Goal: Task Accomplishment & Management: Manage account settings

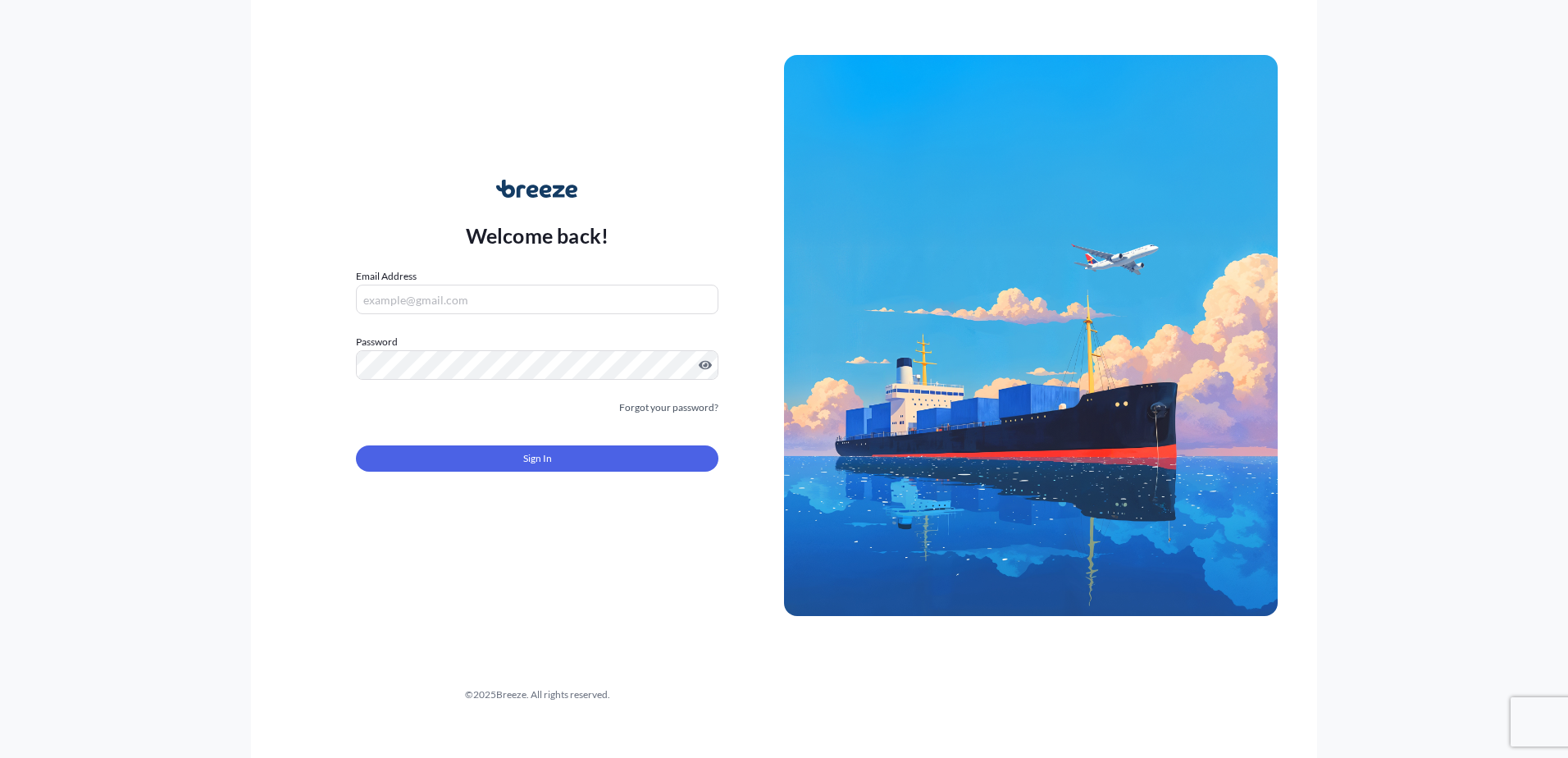
type input "[EMAIL_ADDRESS][DOMAIN_NAME]"
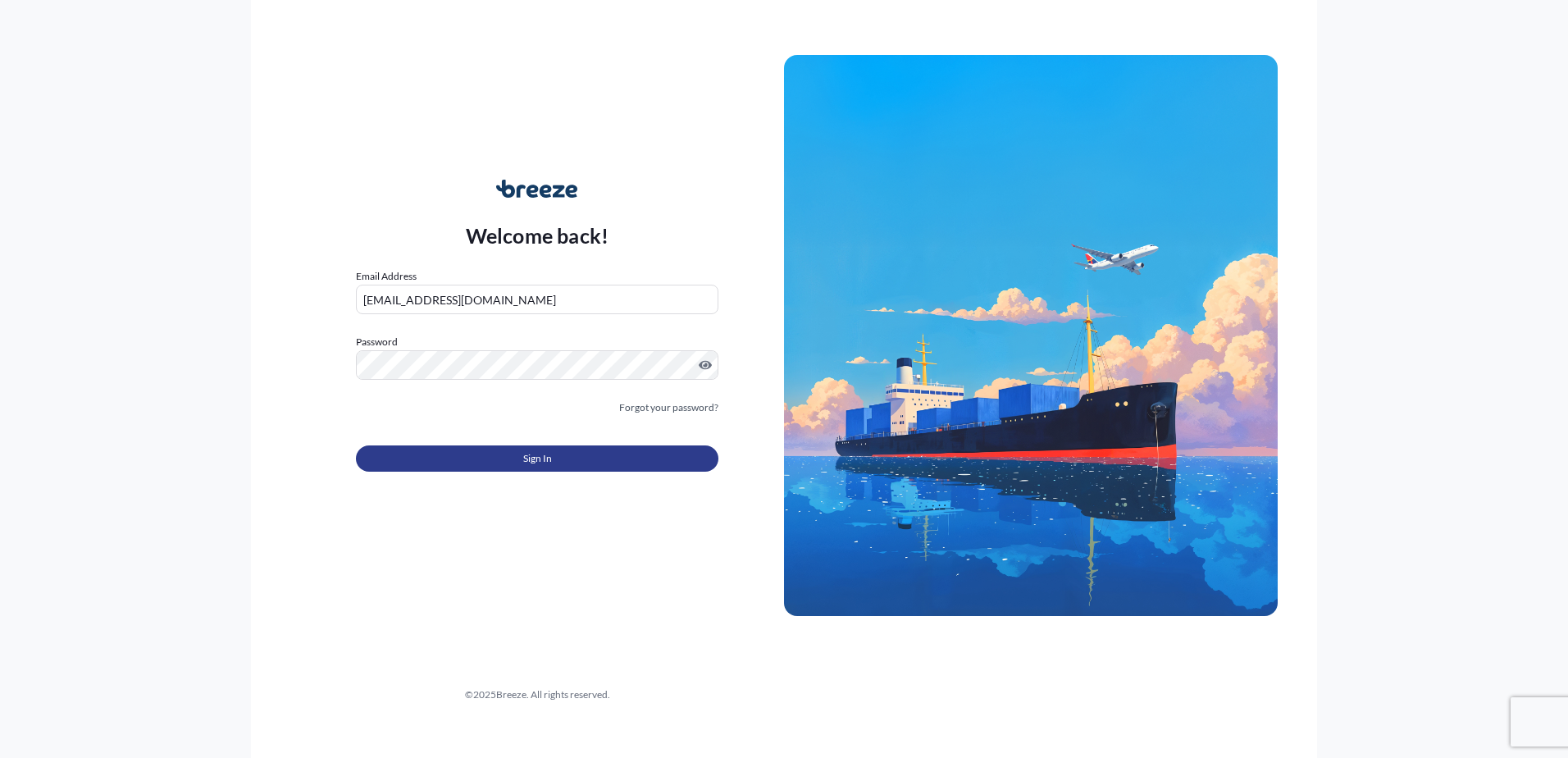
click at [426, 456] on button "Sign In" at bounding box center [537, 458] width 362 height 27
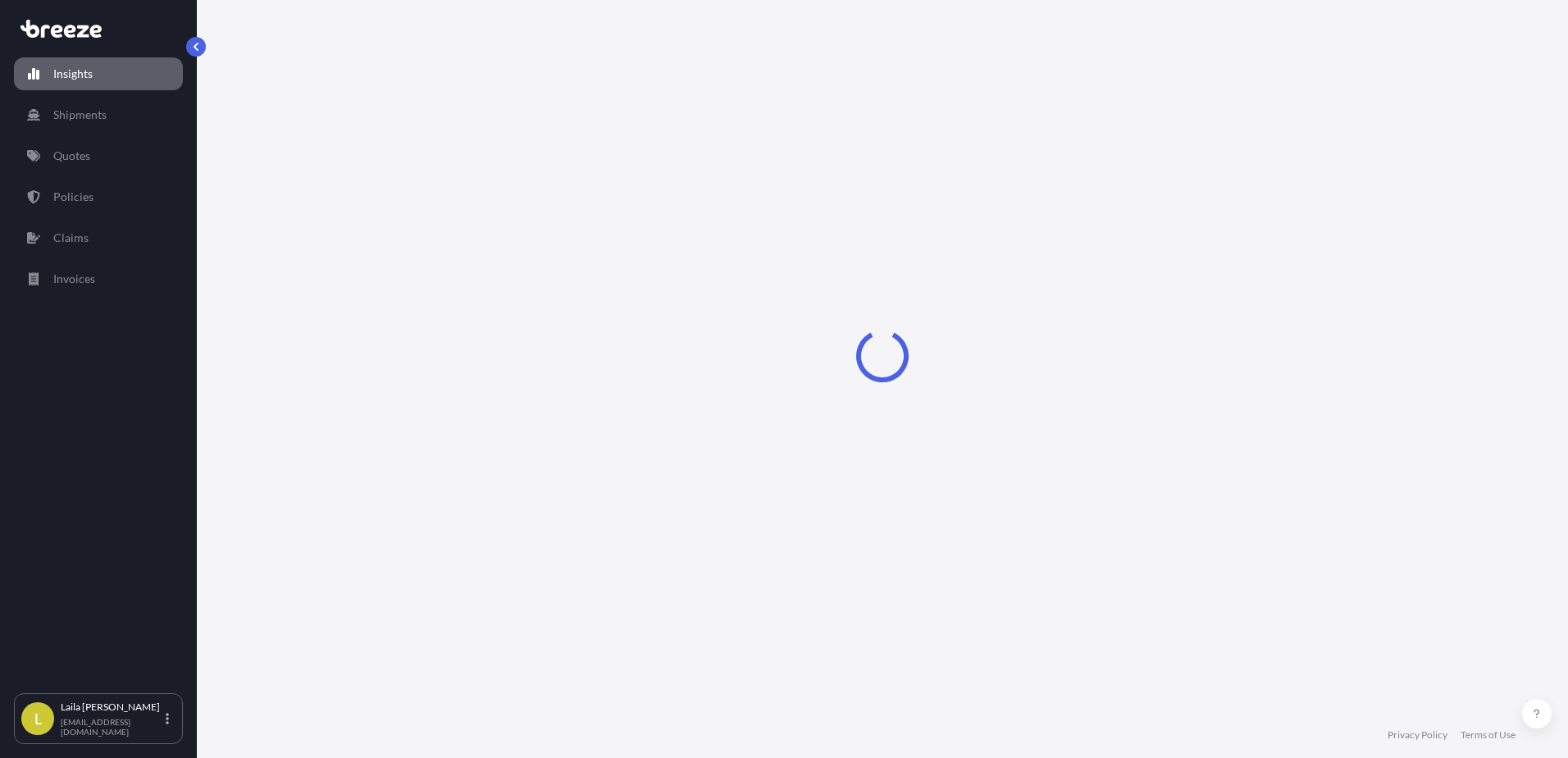
select select "2025"
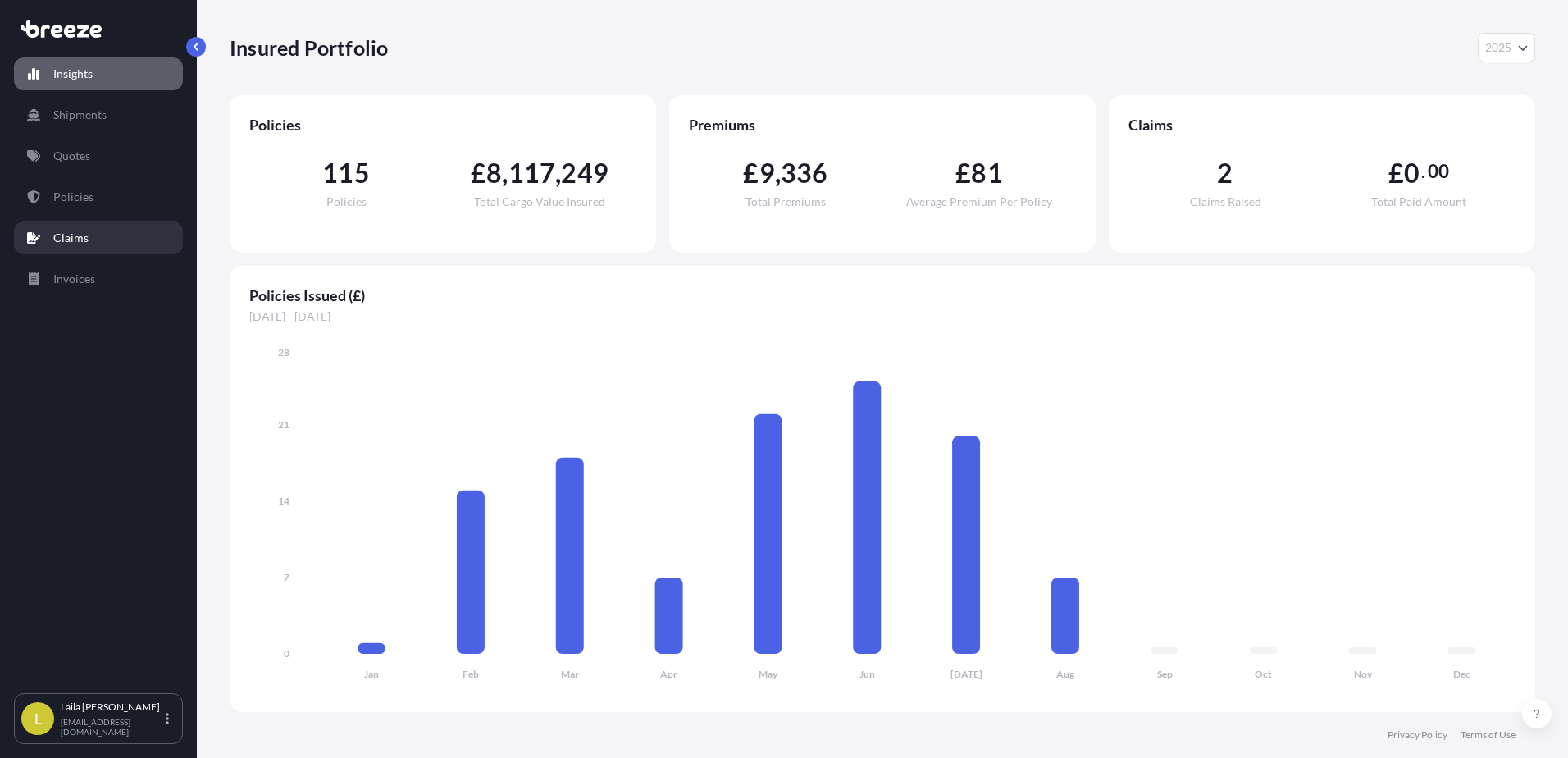
click at [121, 235] on link "Claims" at bounding box center [98, 238] width 169 height 33
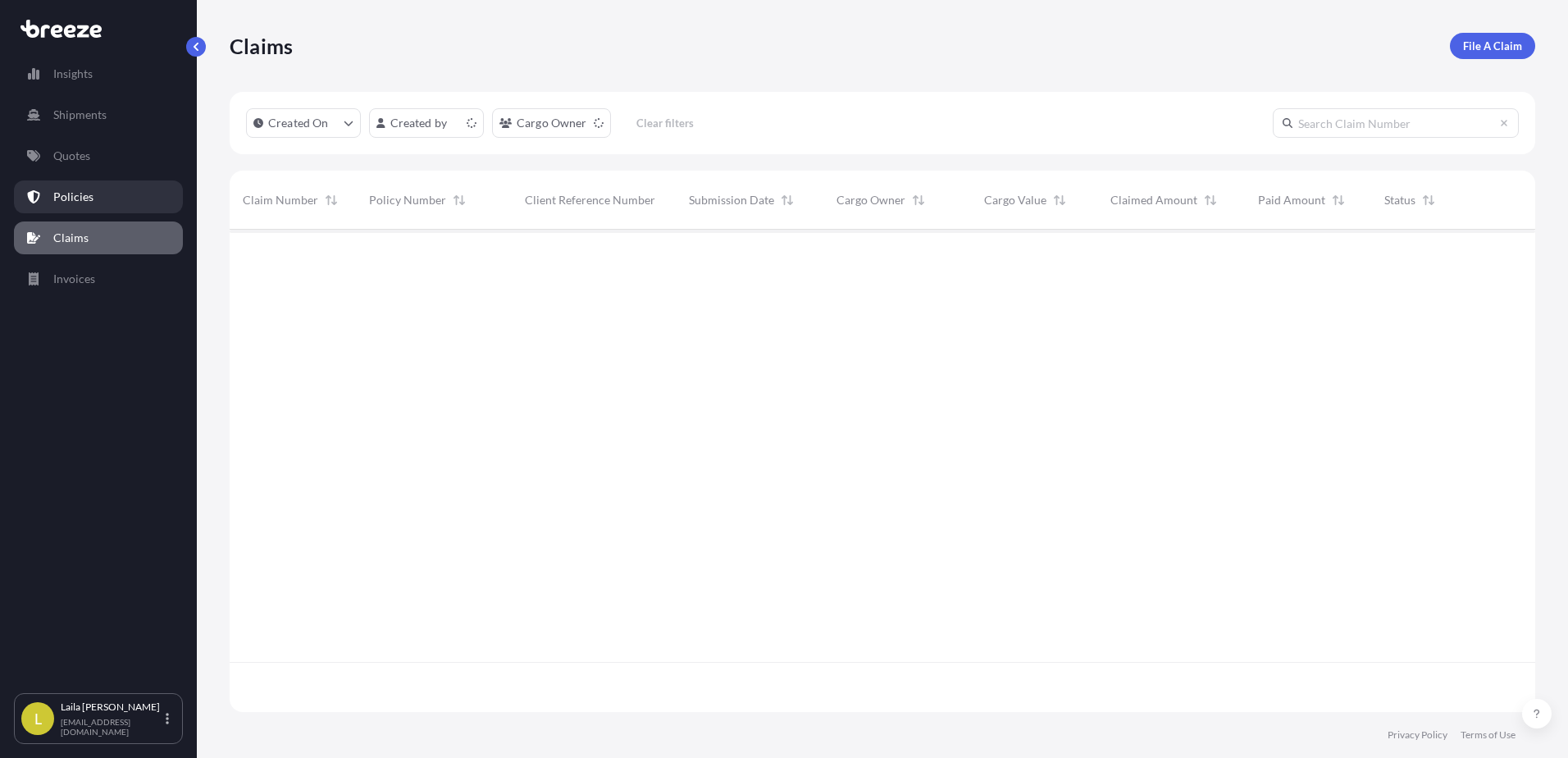
scroll to position [479, 1293]
click at [121, 200] on link "Policies" at bounding box center [98, 197] width 169 height 33
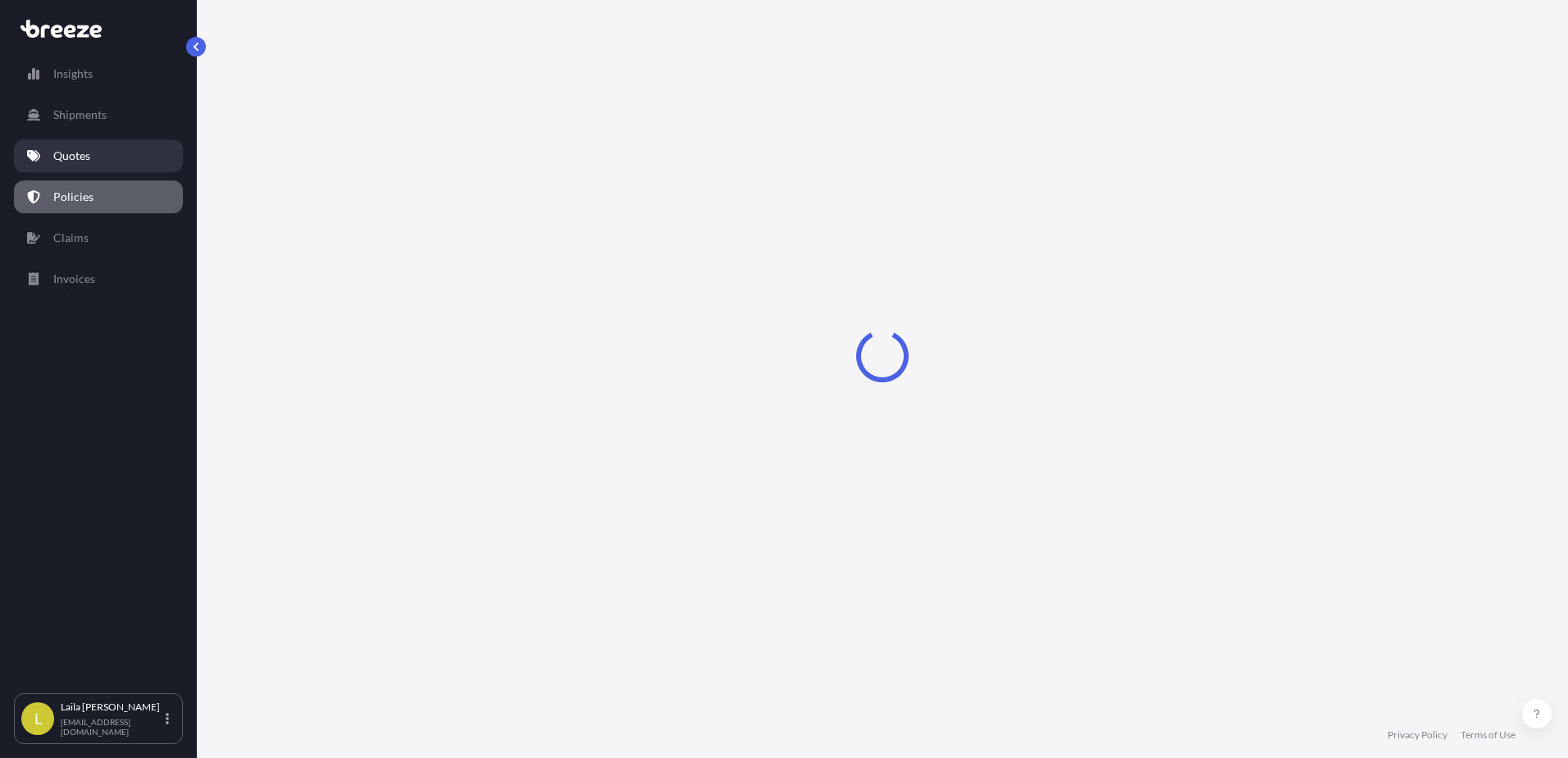
click at [120, 157] on link "Quotes" at bounding box center [98, 155] width 169 height 33
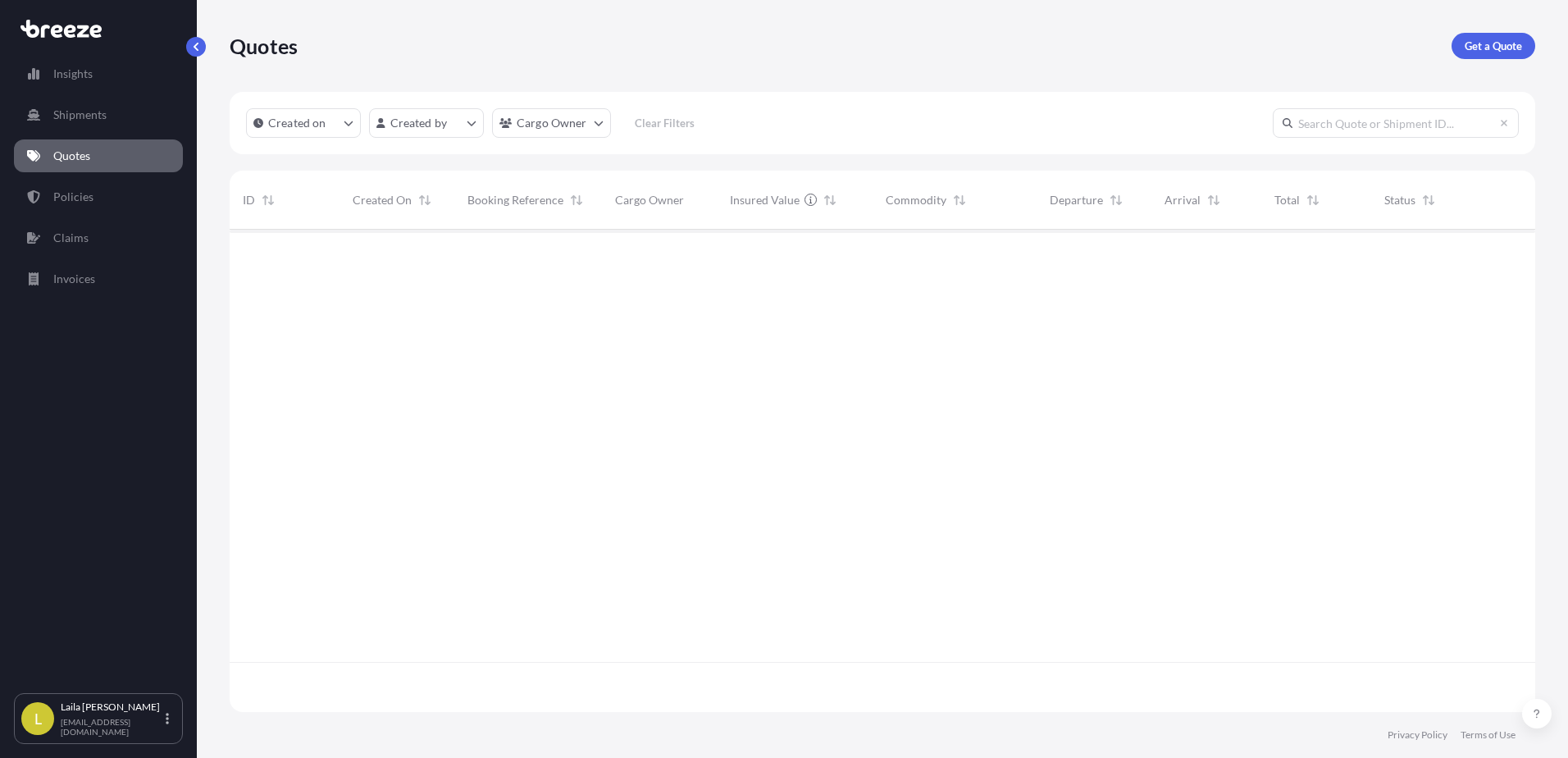
scroll to position [479, 1293]
click at [521, 123] on html "Insights Shipments Quotes Policies Claims Invoices L [PERSON_NAME] [EMAIL_ADDRE…" at bounding box center [784, 379] width 1568 height 758
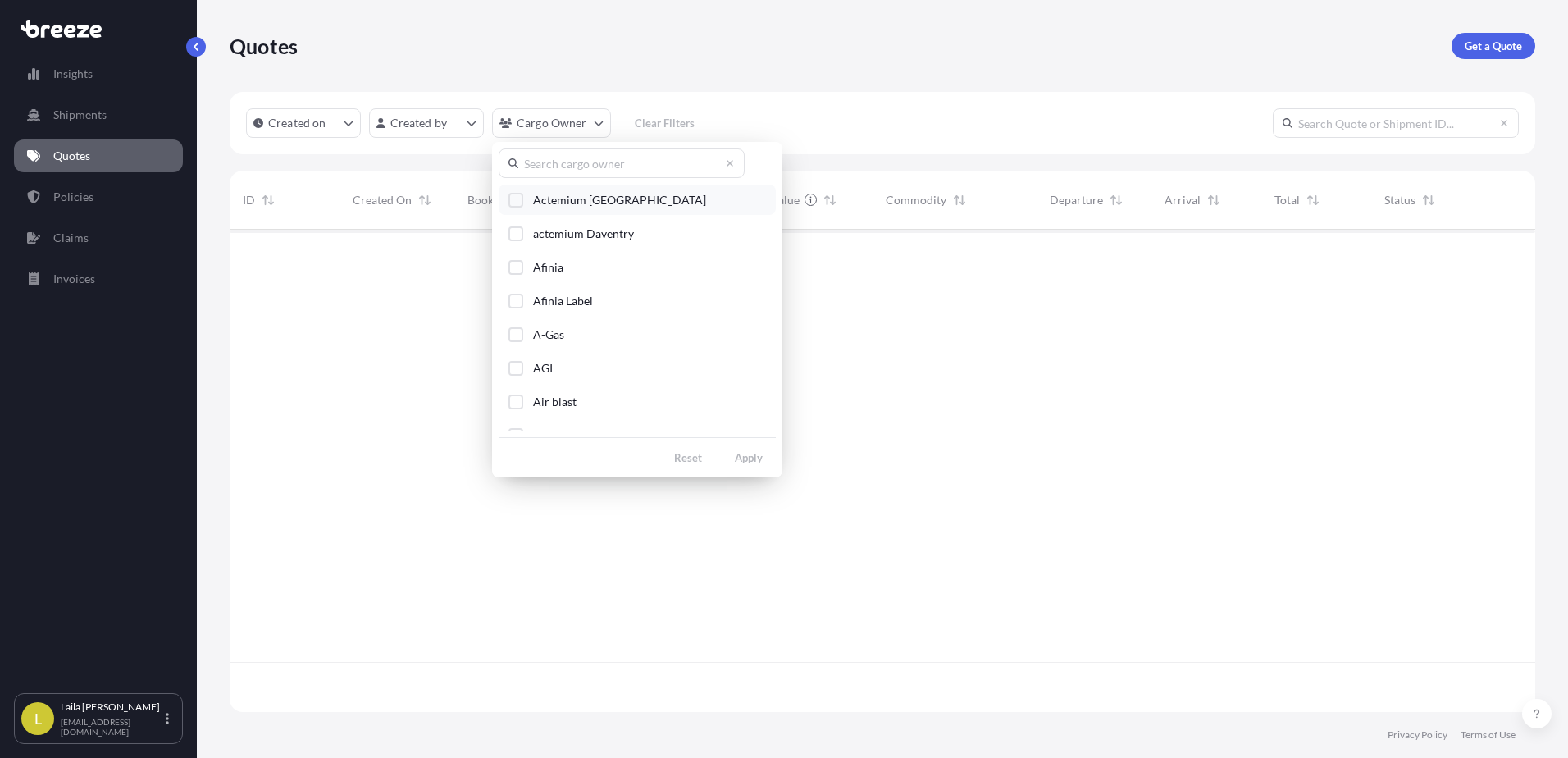
click at [566, 204] on span "Actemium [GEOGRAPHIC_DATA]" at bounding box center [619, 200] width 173 height 16
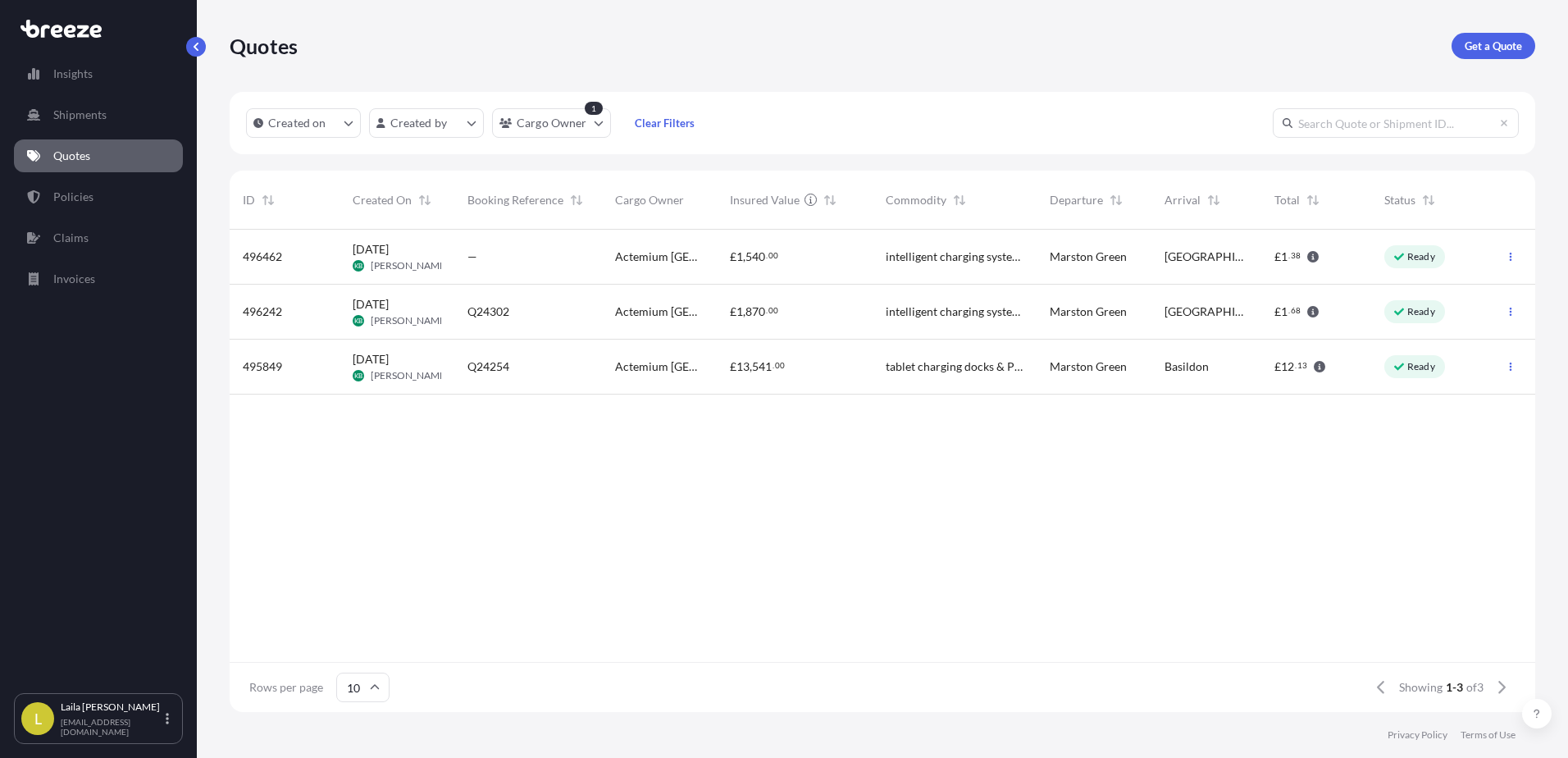
click at [962, 262] on span "intelligent charging system and trolley." at bounding box center [955, 257] width 138 height 16
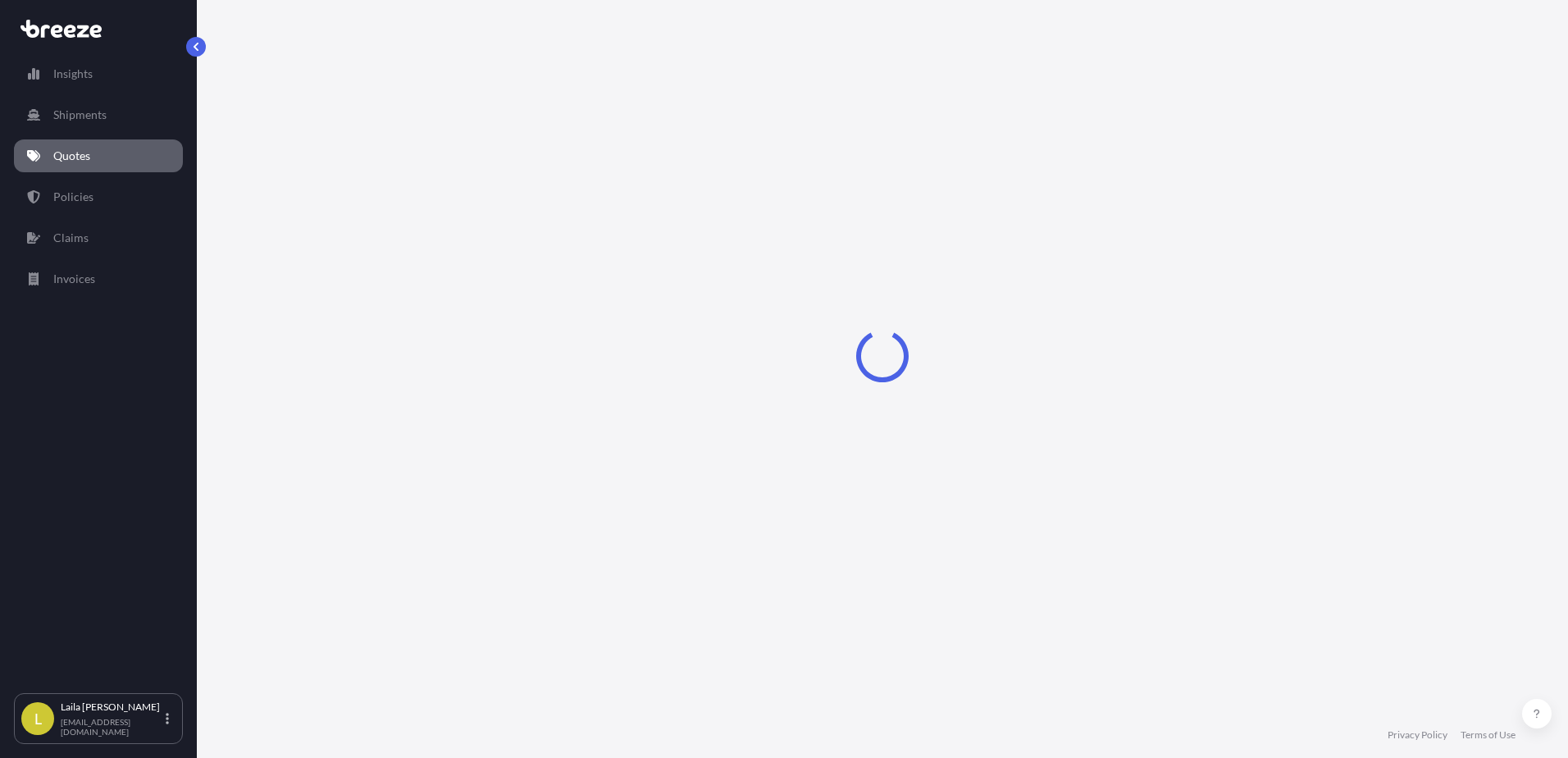
select select "Road"
select select "1"
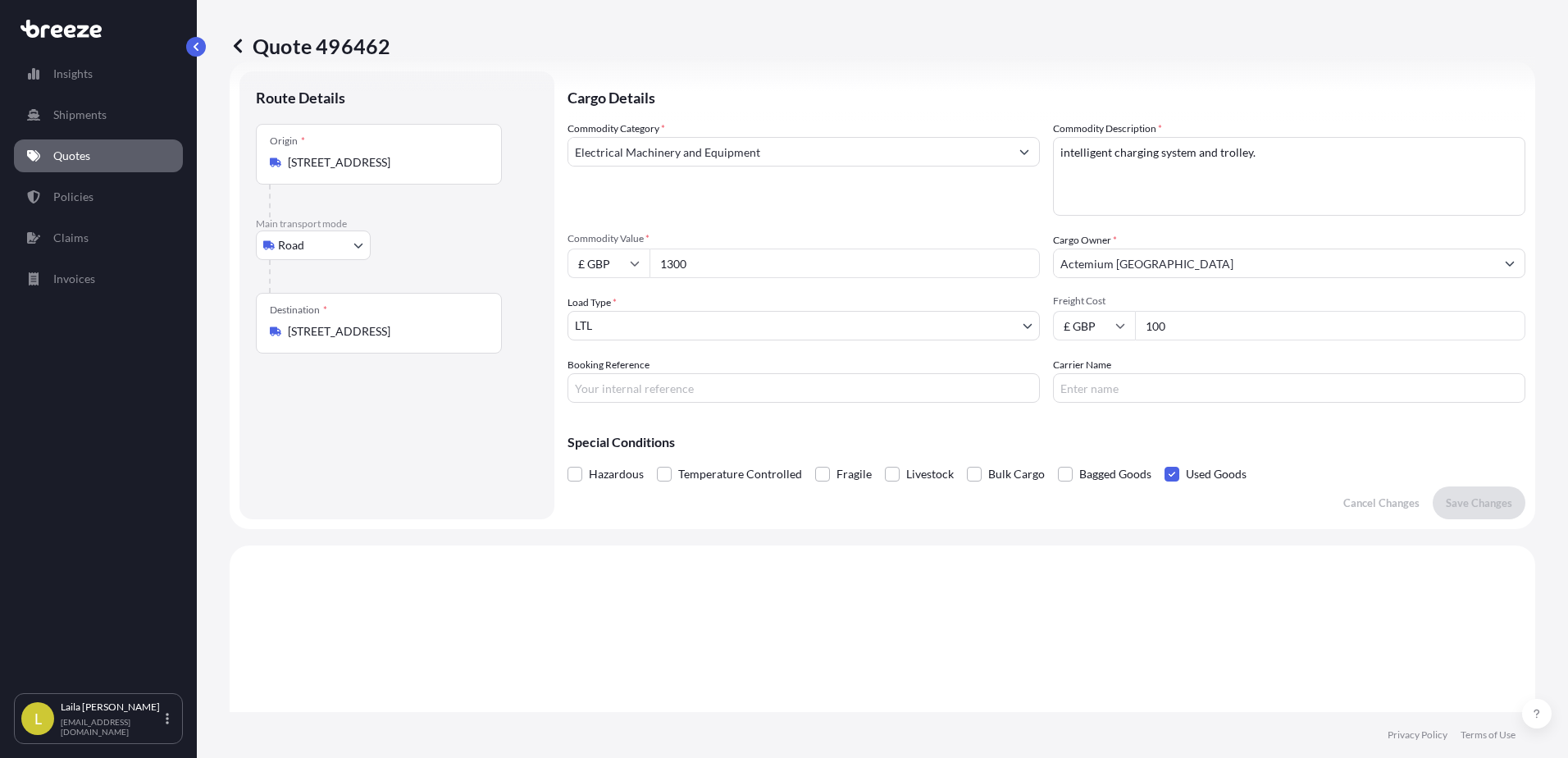
scroll to position [2, 0]
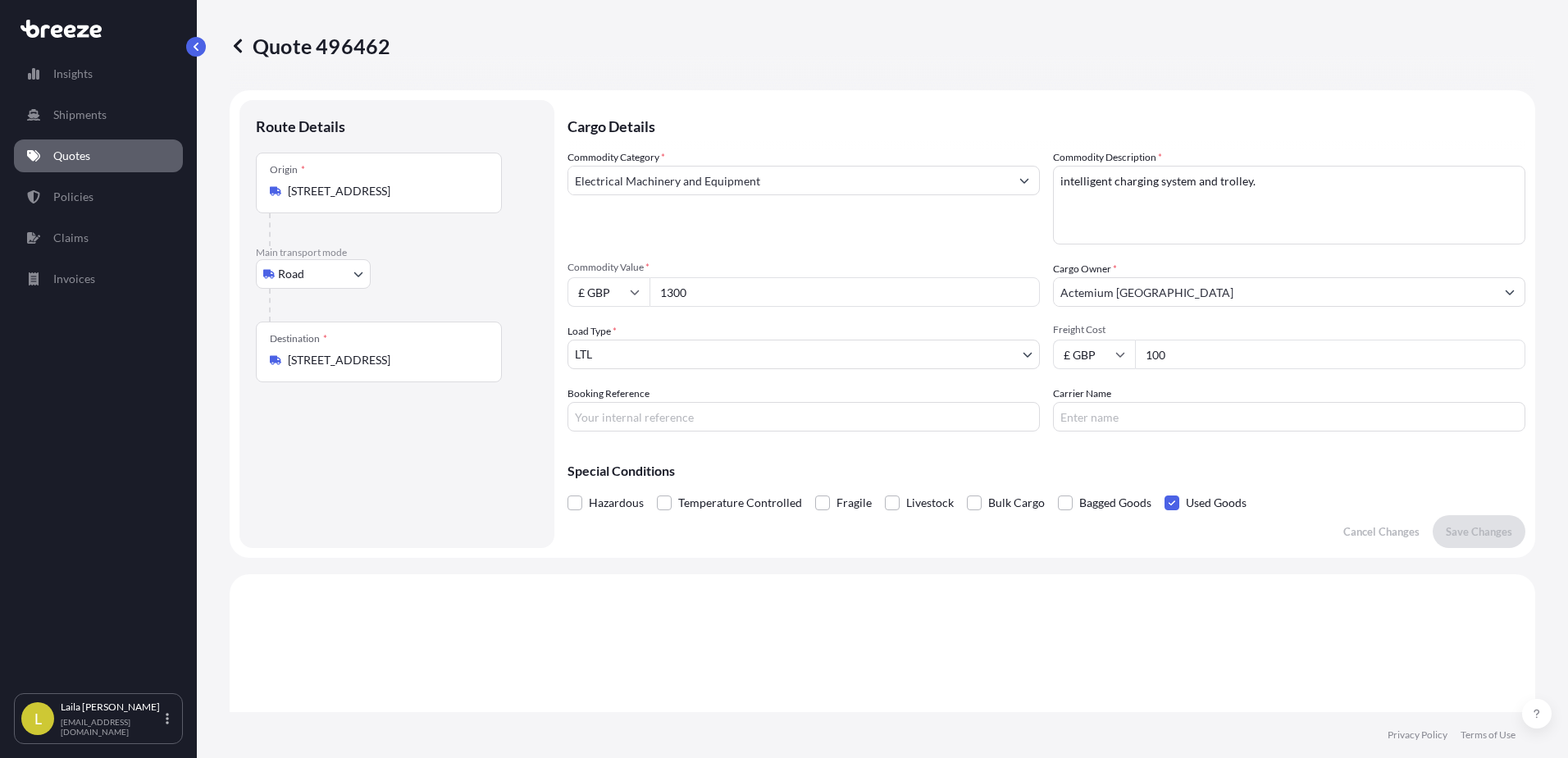
click at [1244, 353] on input "100" at bounding box center [1329, 354] width 390 height 29
type input "105"
click at [741, 418] on input "Booking Reference" at bounding box center [804, 416] width 473 height 29
type input "J44559"
click at [1452, 532] on p "Save Changes" at bounding box center [1478, 531] width 67 height 16
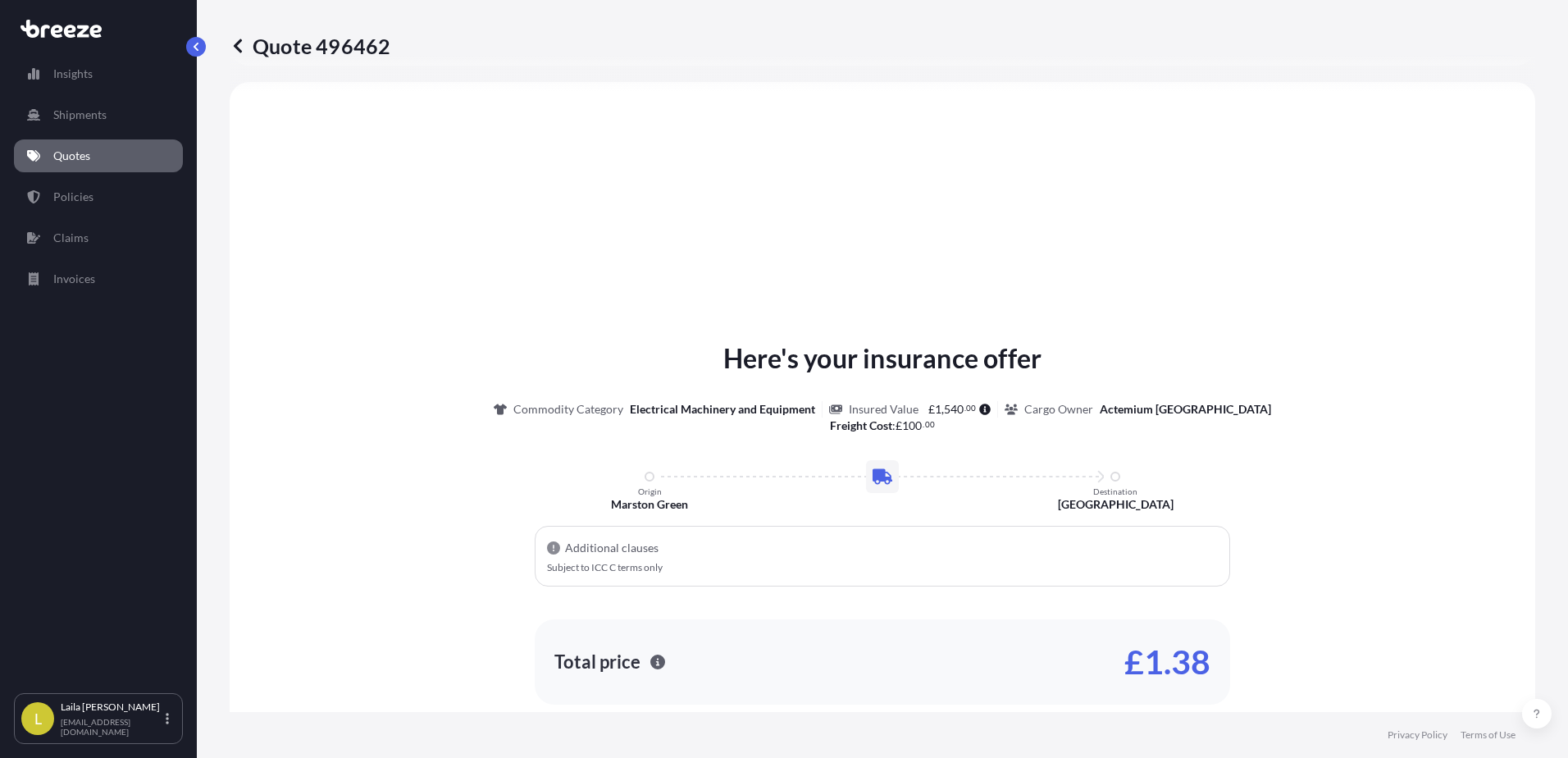
select select "Road"
select select "1"
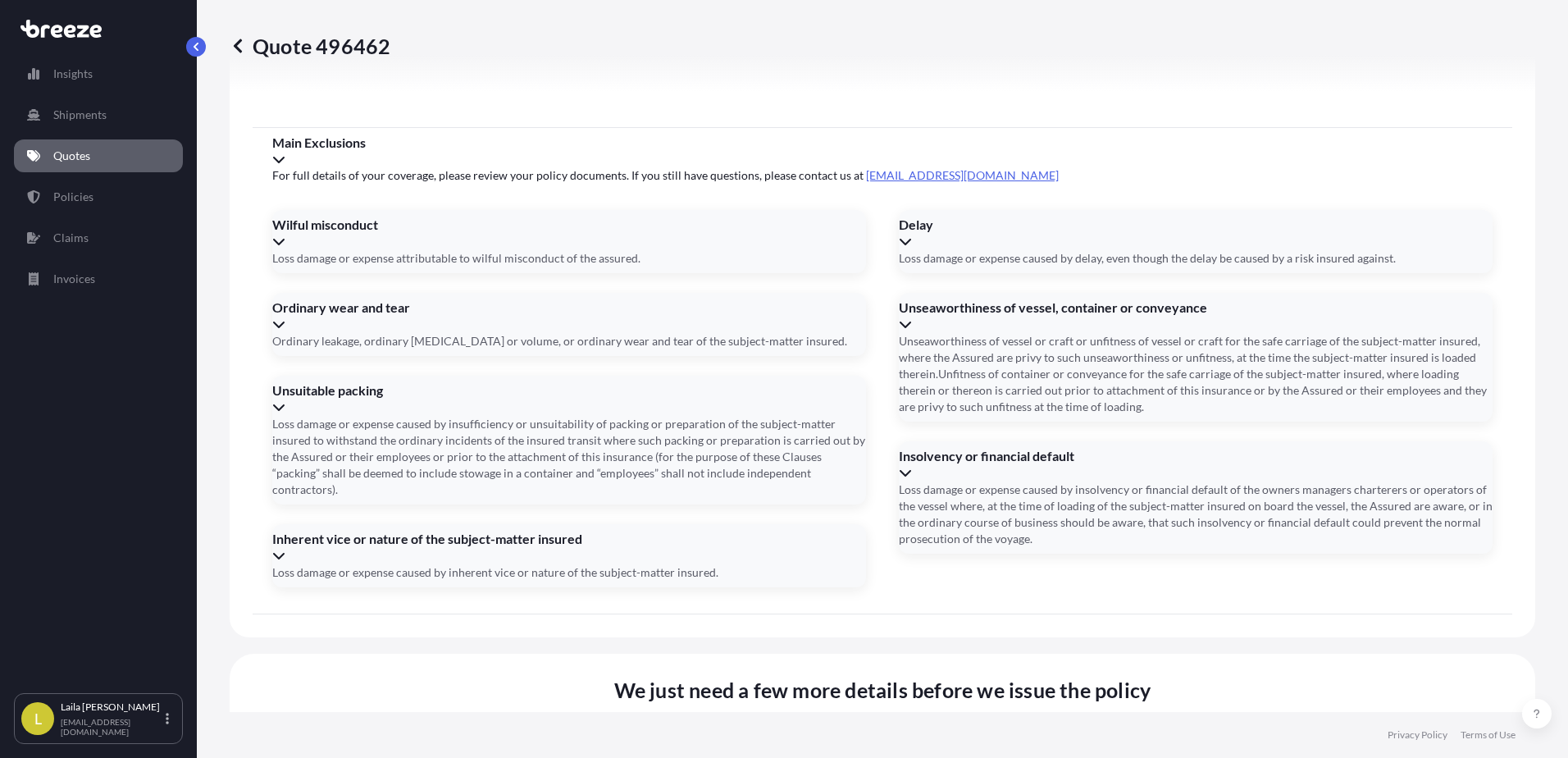
scroll to position [1938, 0]
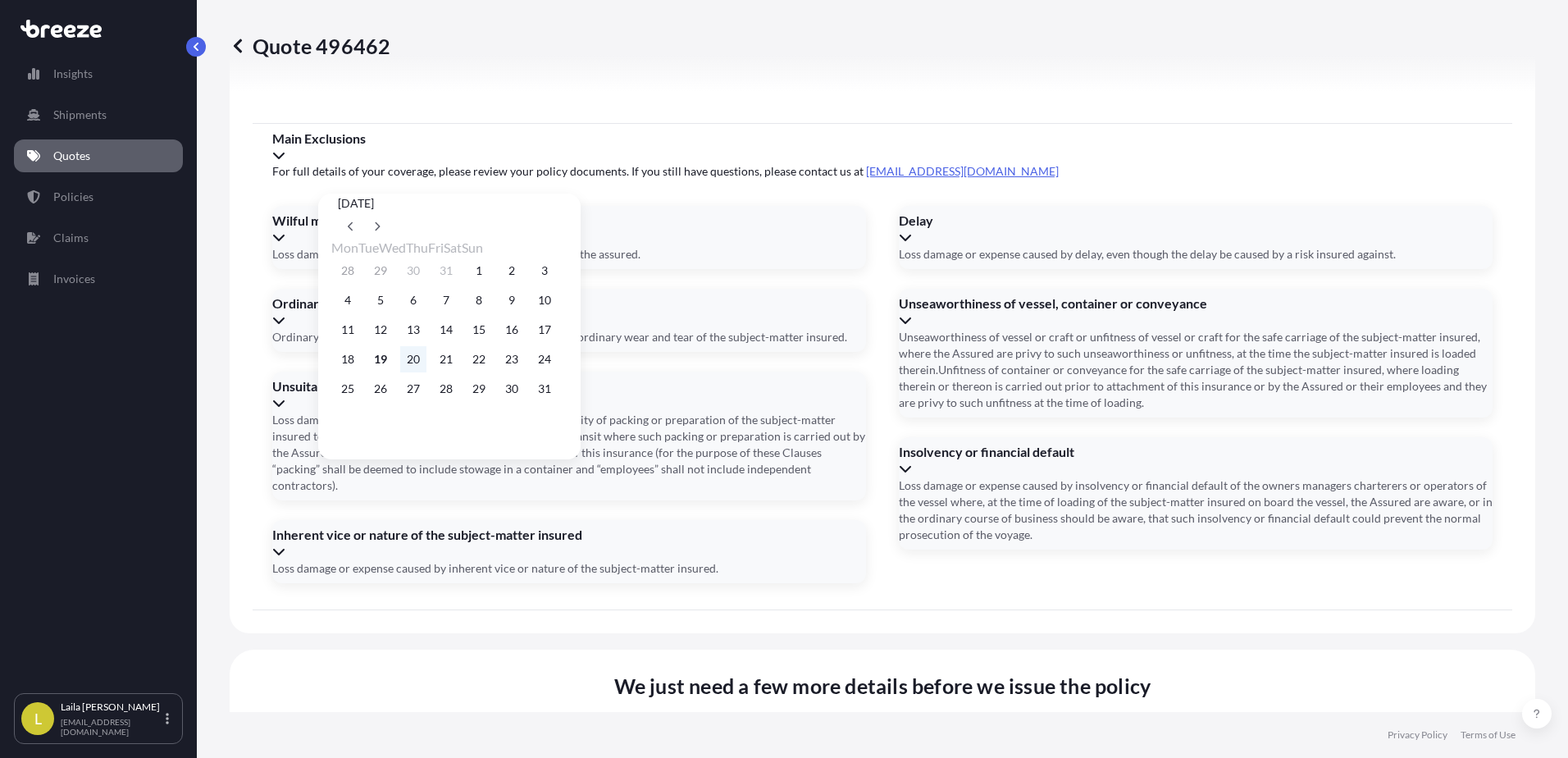
click at [426, 364] on button "20" at bounding box center [413, 359] width 27 height 27
type input "[DATE]"
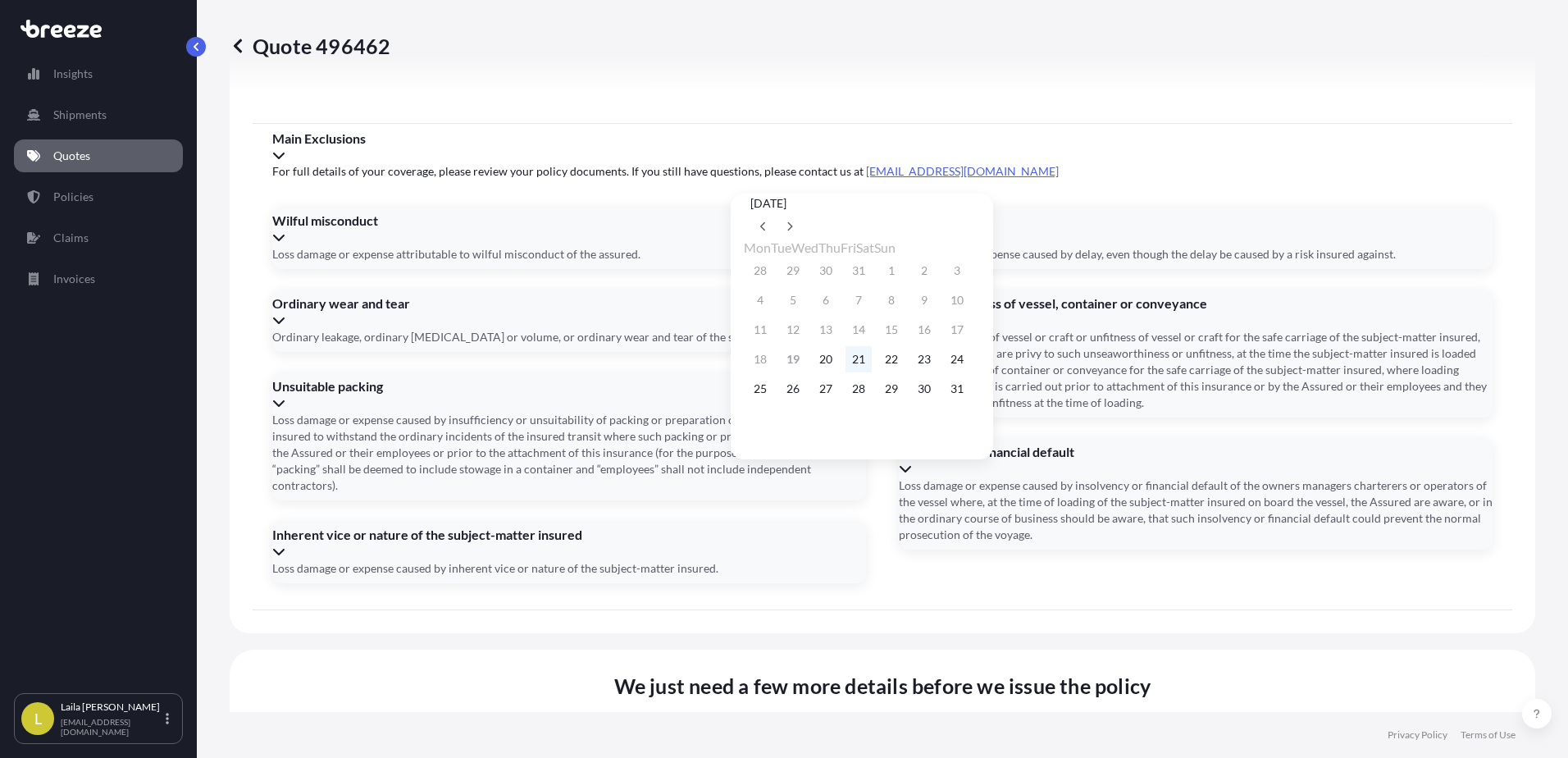
click at [868, 369] on button "21" at bounding box center [859, 359] width 27 height 27
type input "[DATE]"
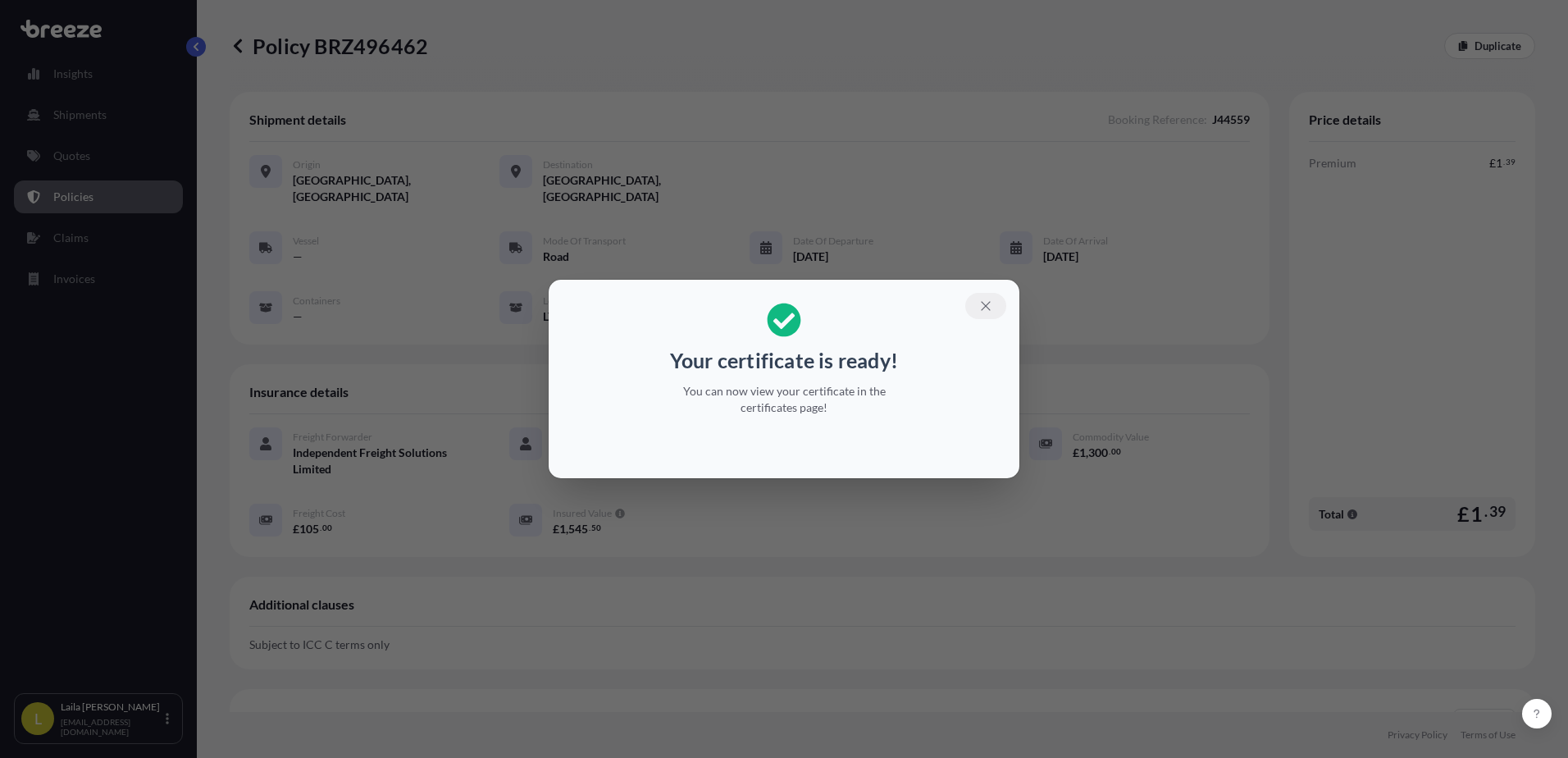
click at [989, 301] on icon "button" at bounding box center [986, 305] width 15 height 15
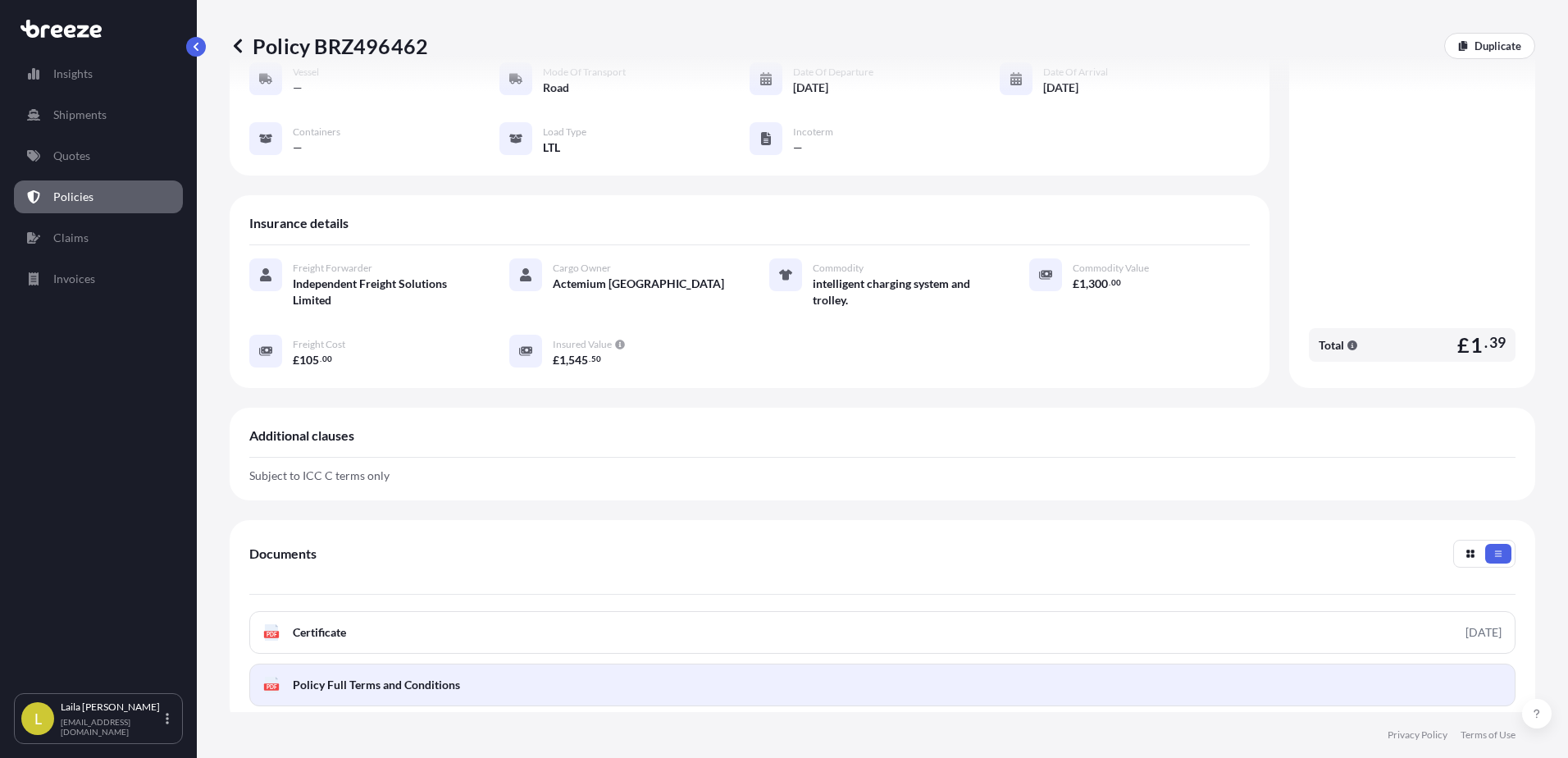
scroll to position [246, 0]
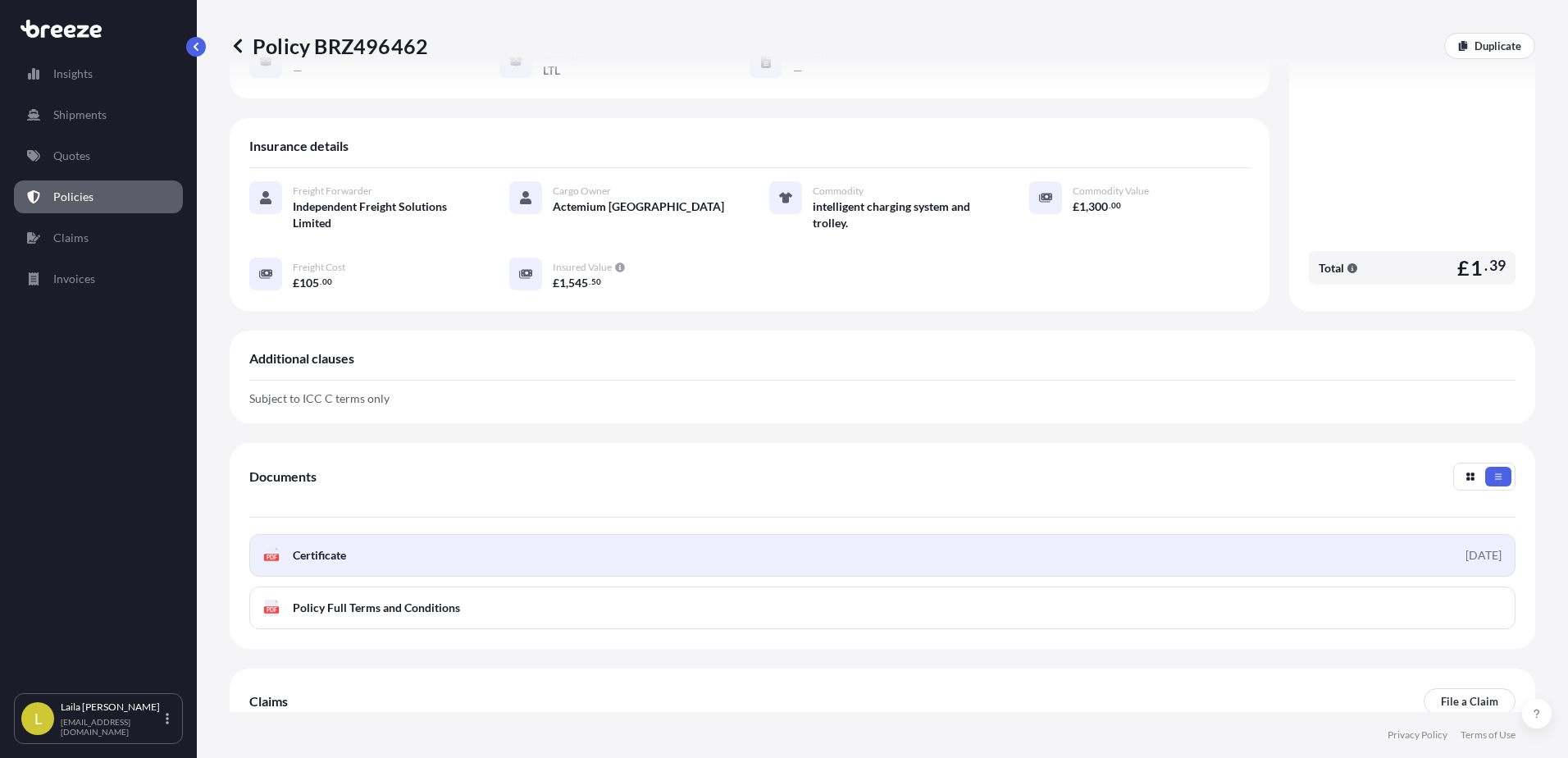
click at [349, 545] on link "PDF Certificate [DATE]" at bounding box center [882, 555] width 1266 height 43
